Goal: Information Seeking & Learning: Find specific fact

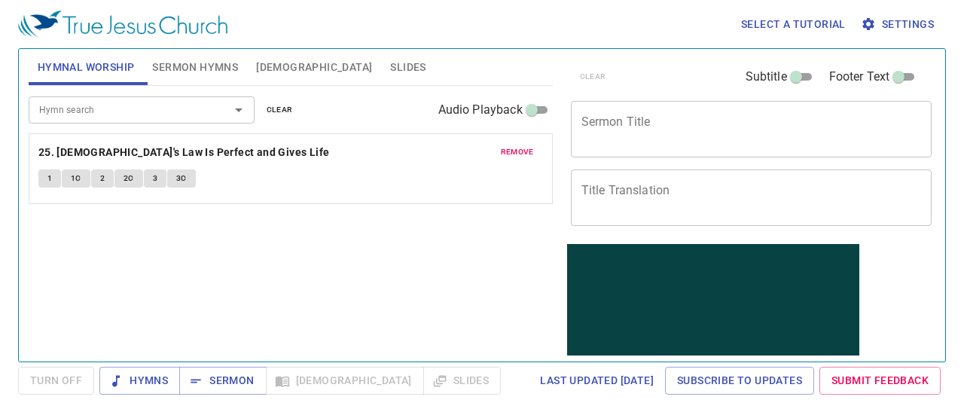
click at [133, 111] on input "Hymn search" at bounding box center [119, 109] width 172 height 17
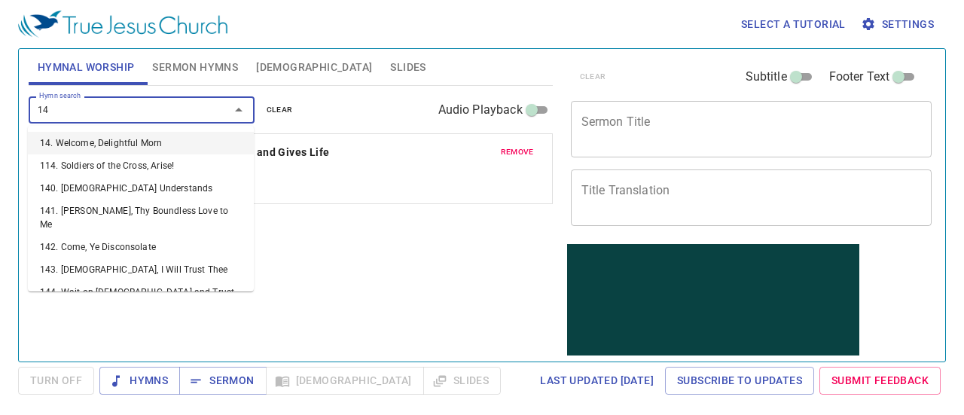
type input "144"
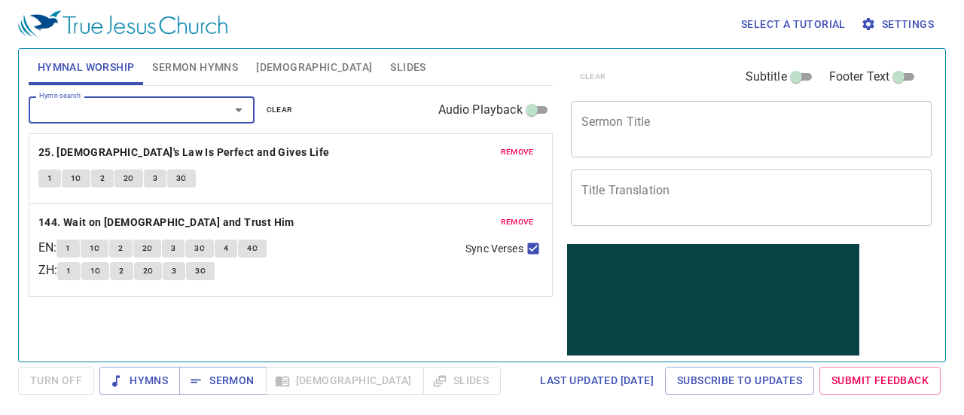
click at [512, 156] on span "remove" at bounding box center [517, 152] width 33 height 14
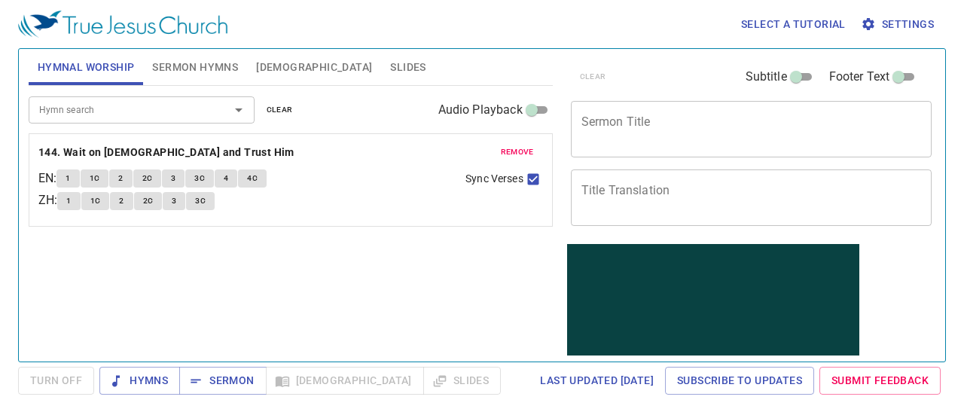
click at [70, 176] on span "1" at bounding box center [67, 179] width 5 height 14
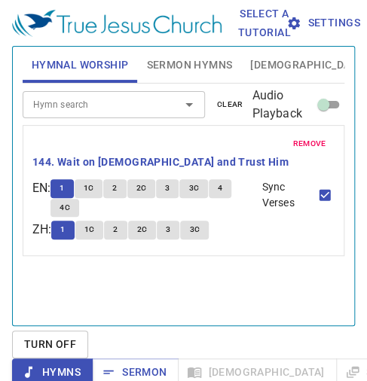
click at [83, 253] on div "Hymn search Hymn search clear Audio Playback remove 144. Wait on [DEMOGRAPHIC_D…" at bounding box center [183, 198] width 321 height 229
click at [113, 251] on div "Hymn search Hymn search clear Audio Playback remove 144. Wait on [DEMOGRAPHIC_D…" at bounding box center [183, 198] width 321 height 229
click at [137, 256] on div "Hymn search Hymn search clear Audio Playback remove 144. Wait on [DEMOGRAPHIC_D…" at bounding box center [183, 198] width 321 height 229
click at [94, 181] on span "1C" at bounding box center [89, 188] width 11 height 14
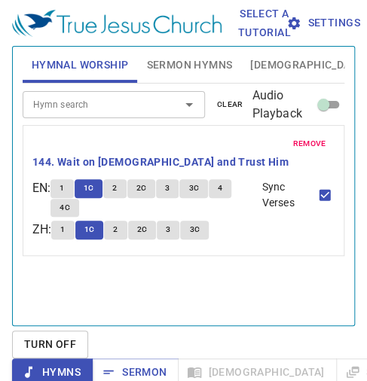
click at [117, 181] on span "2" at bounding box center [114, 188] width 5 height 14
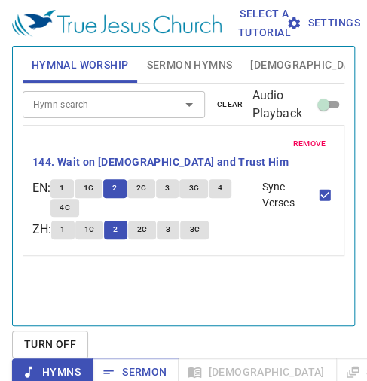
click at [147, 181] on span "2C" at bounding box center [141, 188] width 11 height 14
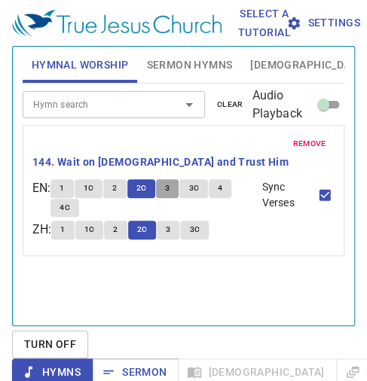
click at [169, 181] on span "3" at bounding box center [167, 188] width 5 height 14
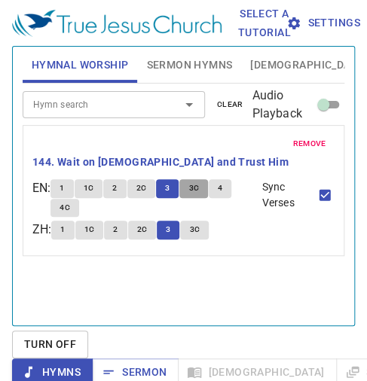
click at [196, 181] on span "3C" at bounding box center [193, 188] width 11 height 14
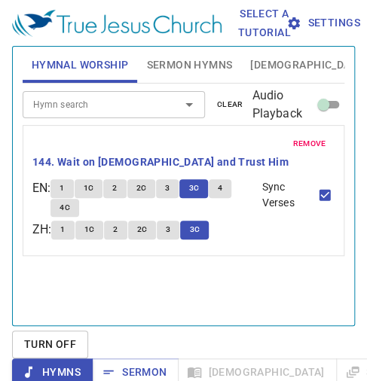
click at [227, 179] on button "4" at bounding box center [220, 188] width 23 height 18
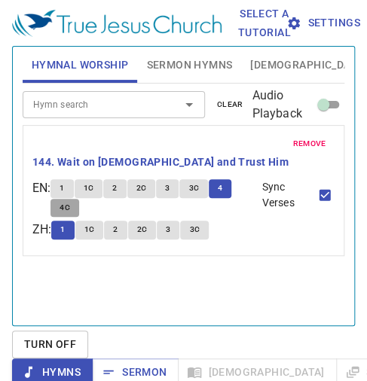
click at [70, 201] on span "4C" at bounding box center [64, 208] width 11 height 14
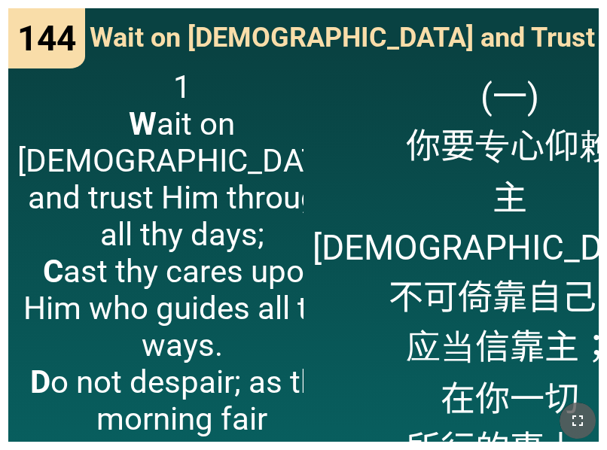
drag, startPoint x: 579, startPoint y: 424, endPoint x: 1032, endPoint y: 607, distance: 488.7
click at [578, 424] on icon "button" at bounding box center [577, 421] width 18 height 18
